Goal: Task Accomplishment & Management: Use online tool/utility

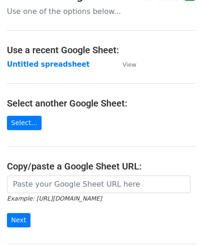
scroll to position [92, 0]
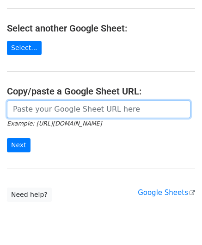
click at [45, 100] on input "url" at bounding box center [99, 109] width 184 height 18
paste input "[URL][DOMAIN_NAME]"
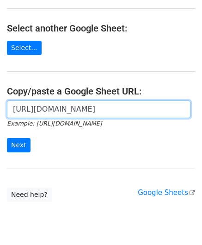
scroll to position [0, 195]
type input "[URL][DOMAIN_NAME]"
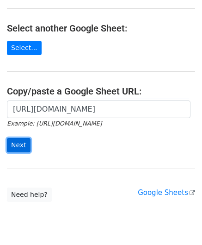
click at [27, 140] on input "Next" at bounding box center [19, 145] width 24 height 14
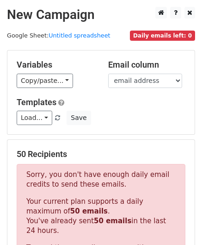
scroll to position [312, 0]
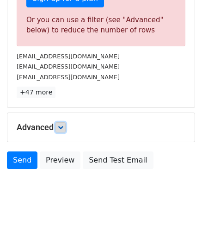
click at [61, 125] on icon at bounding box center [61, 127] width 6 height 6
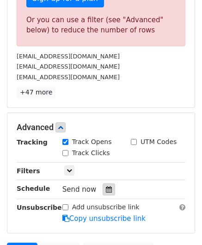
click at [106, 189] on icon at bounding box center [109, 189] width 6 height 6
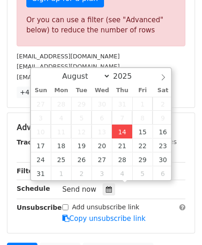
type input "[DATE] 12:00"
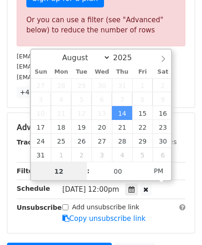
scroll to position [0, 0]
paste input "8"
type input "8"
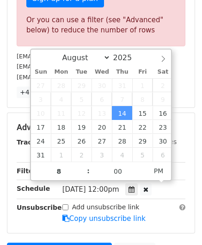
type input "[DATE] 20:00"
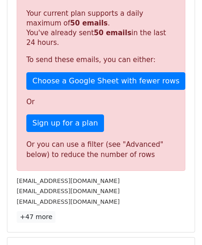
scroll to position [379, 0]
